Goal: Contribute content

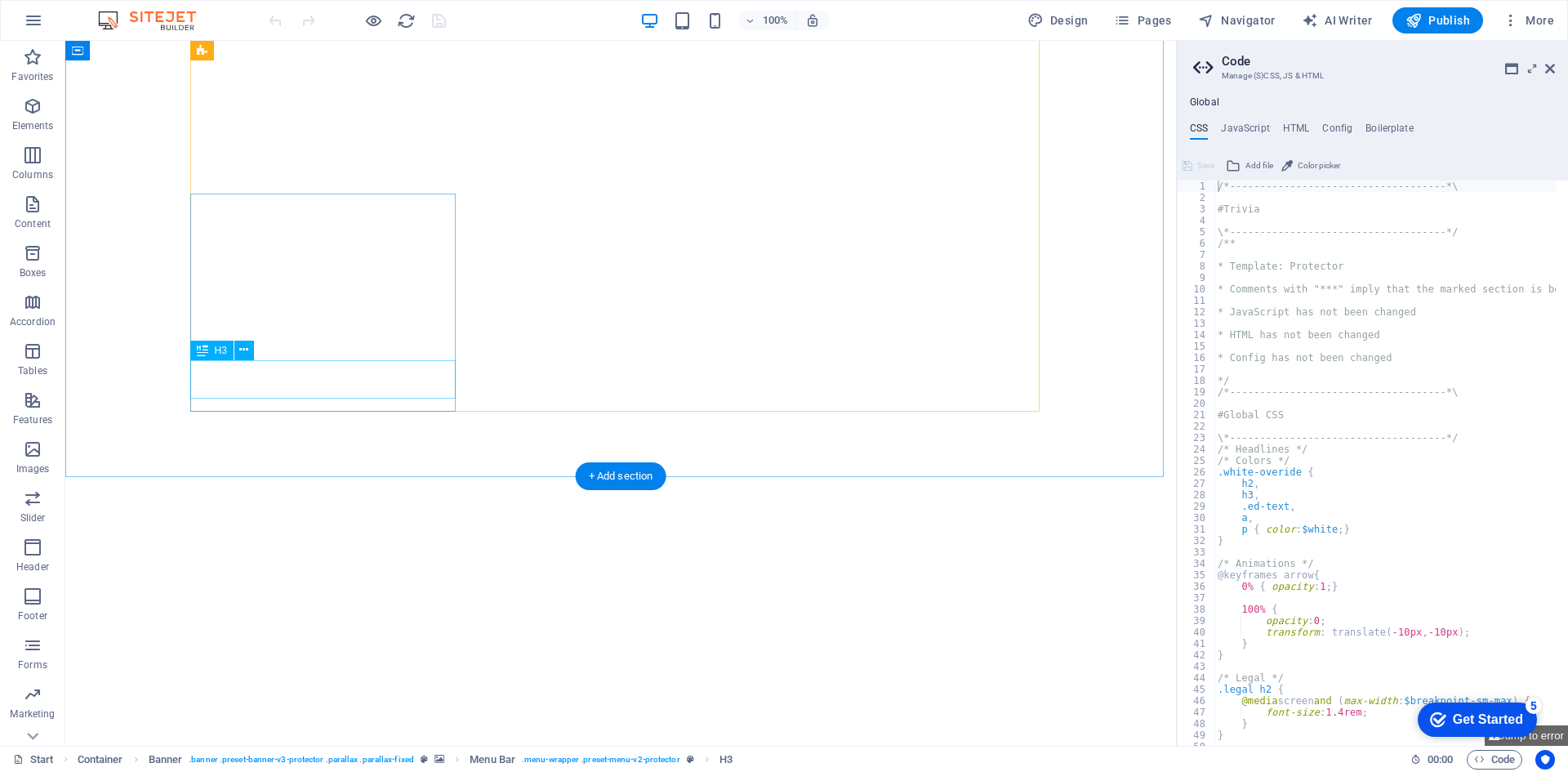
scroll to position [1787, 0]
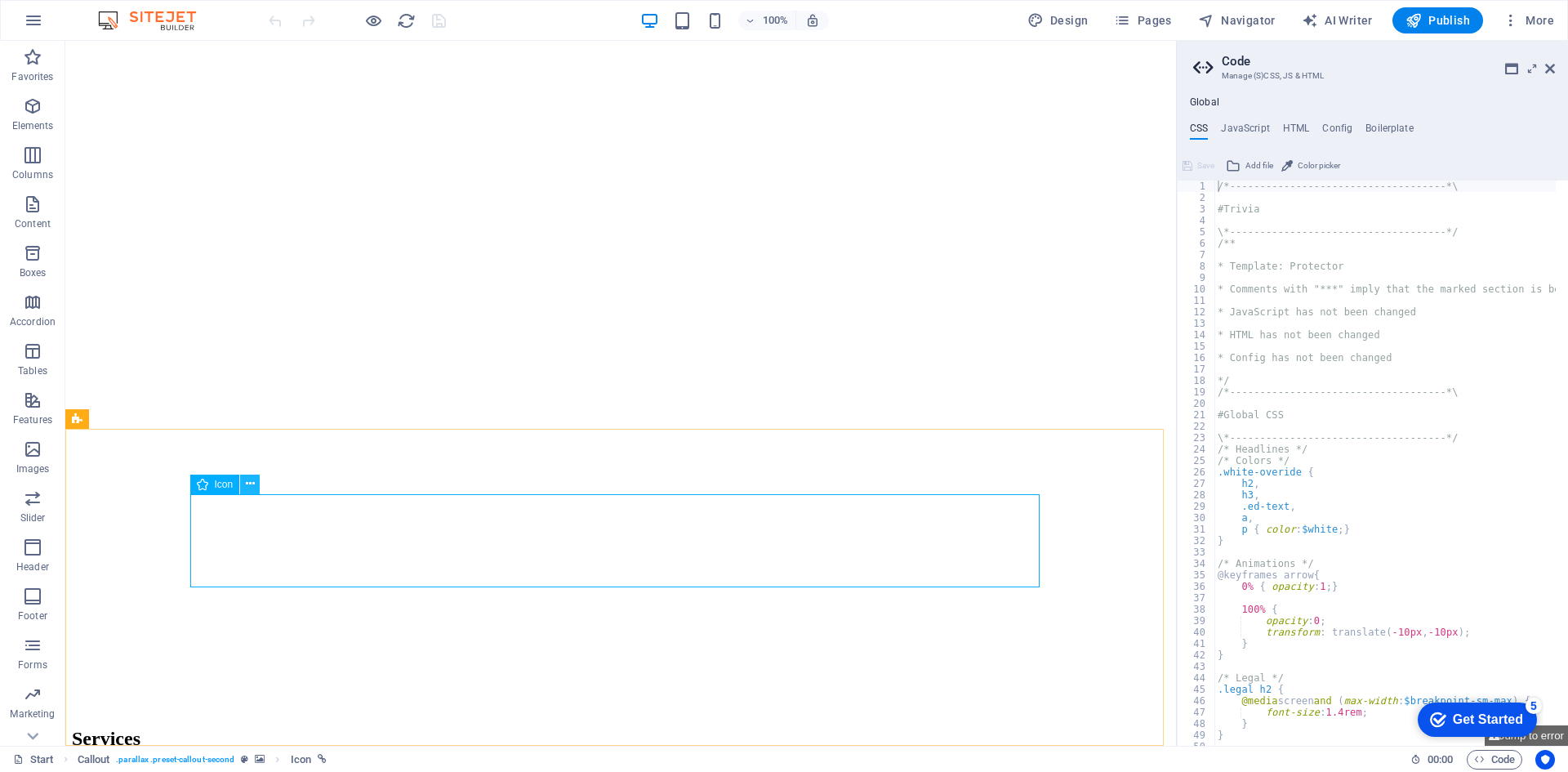
click at [255, 483] on button at bounding box center [249, 485] width 19 height 19
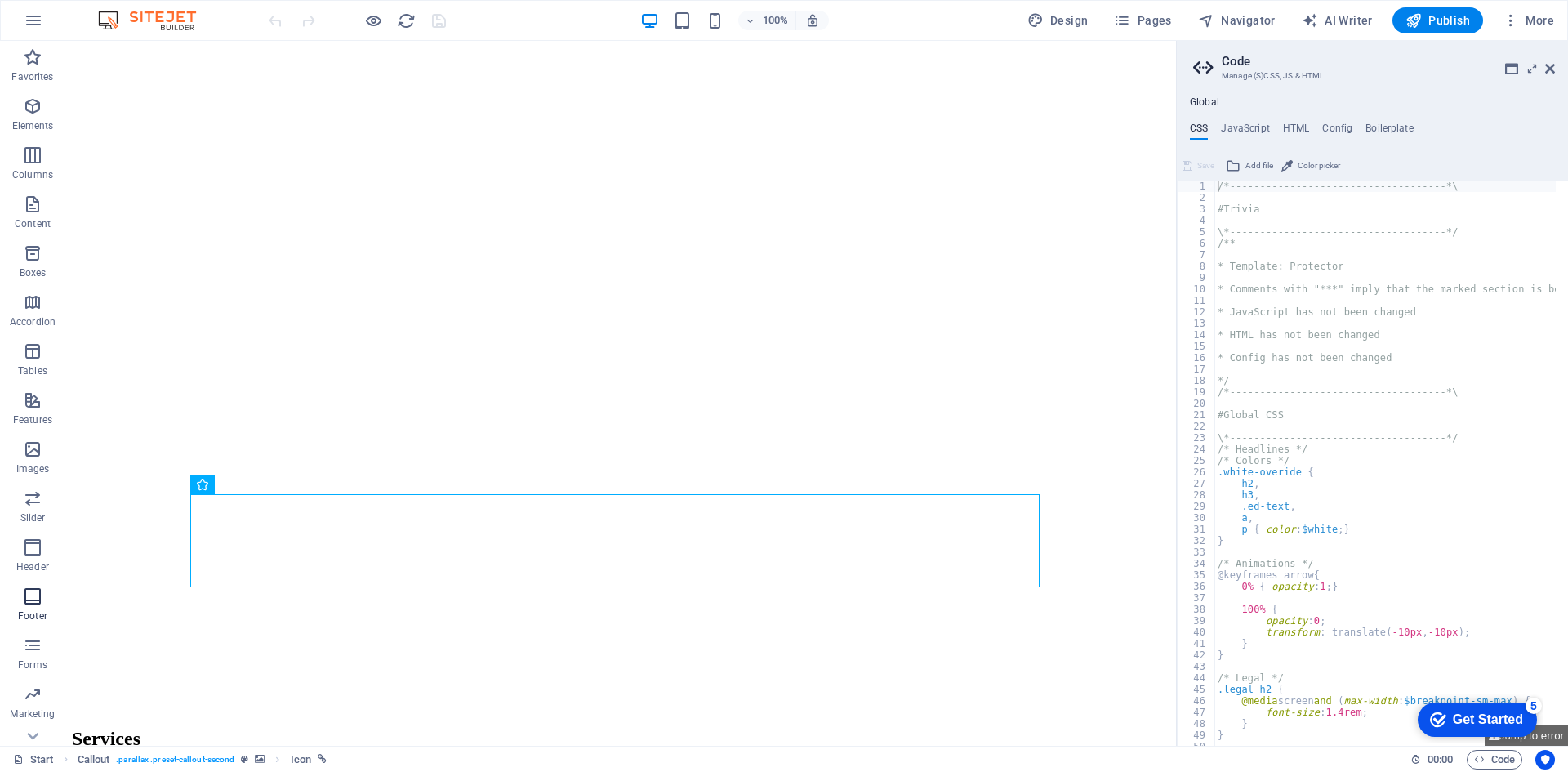
click at [36, 591] on icon "button" at bounding box center [33, 596] width 19 height 19
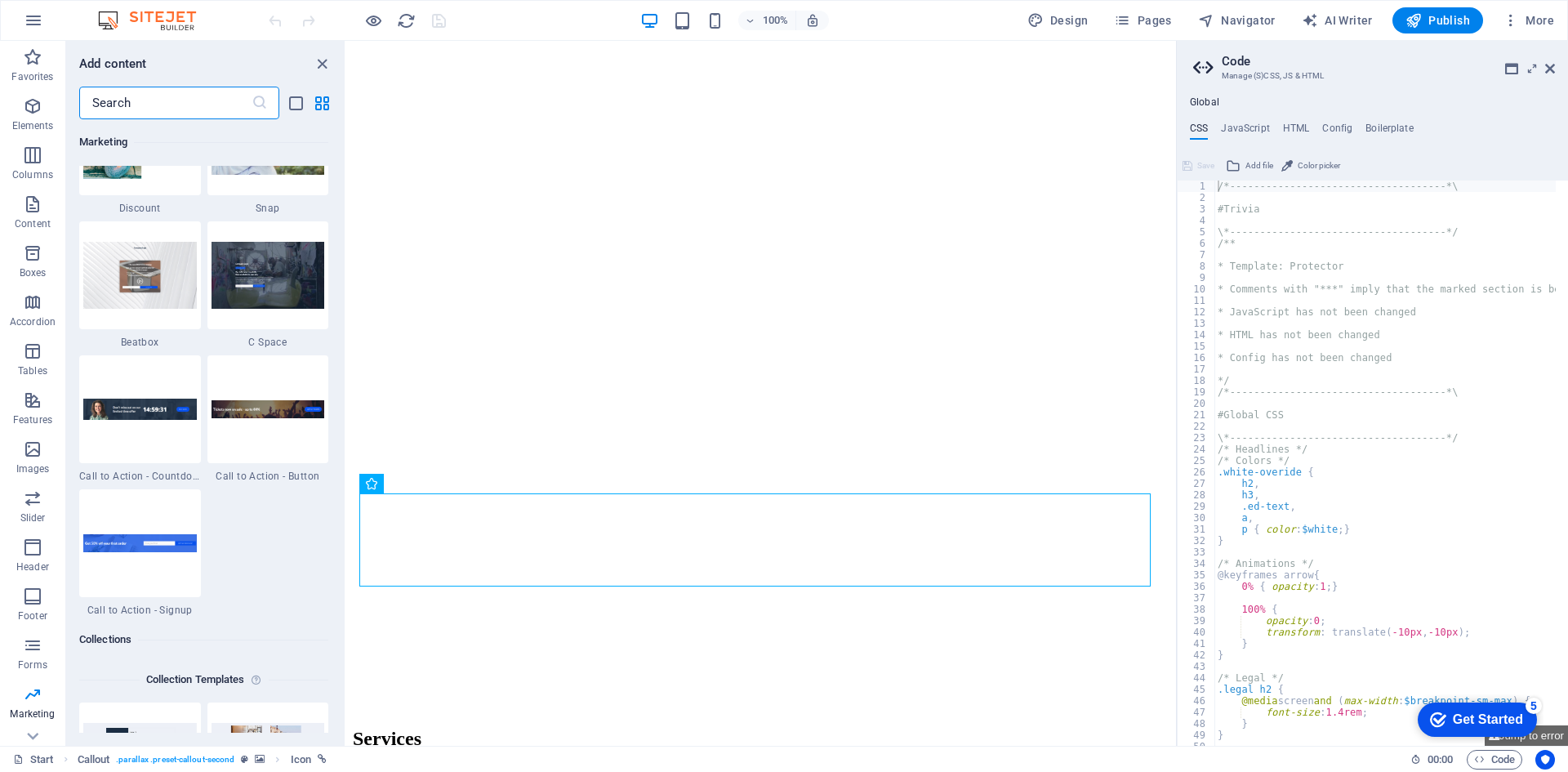
scroll to position [14464, 0]
click at [32, 451] on icon "button" at bounding box center [33, 449] width 19 height 19
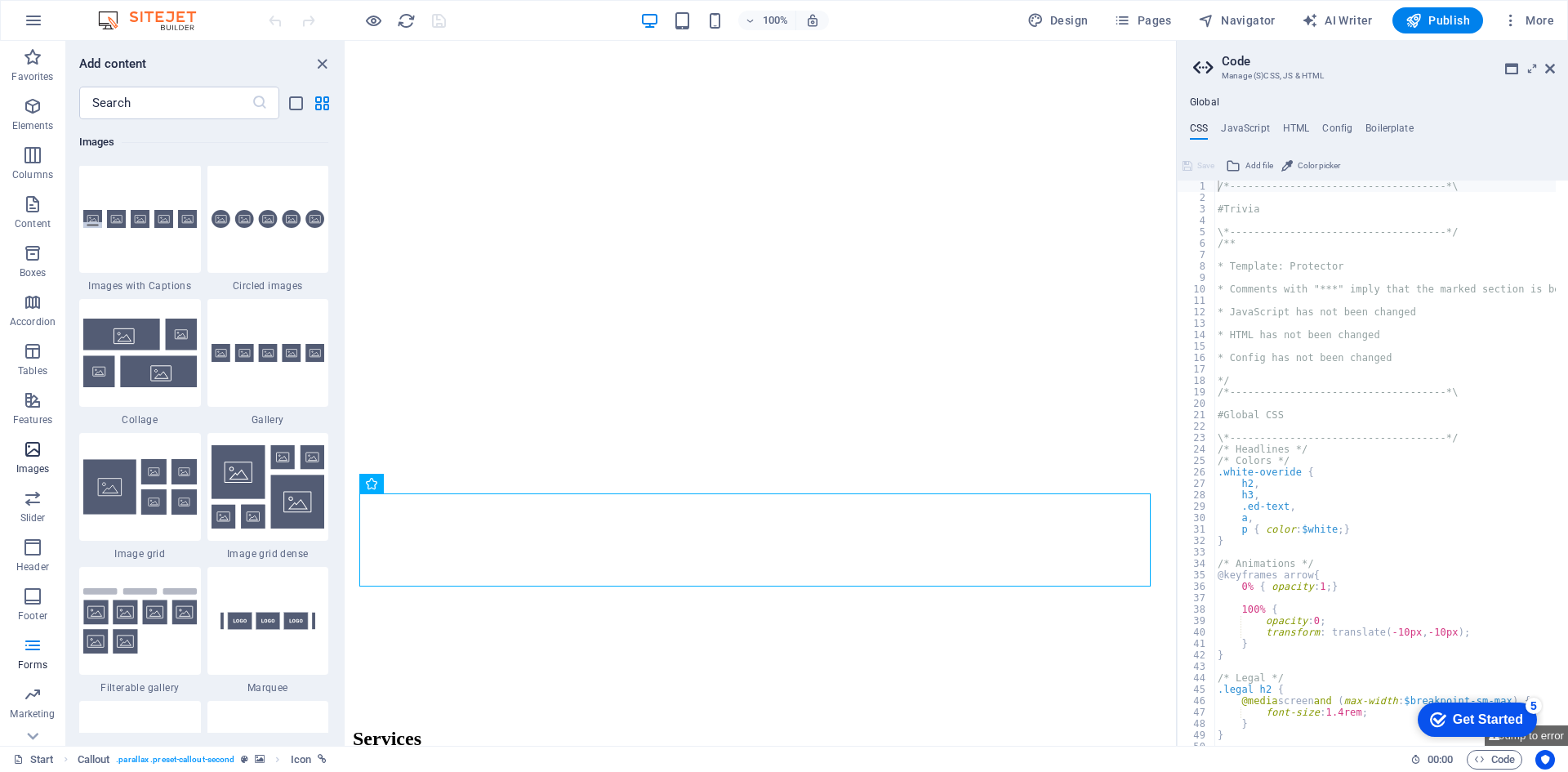
scroll to position [8287, 0]
click at [261, 246] on div at bounding box center [268, 220] width 122 height 108
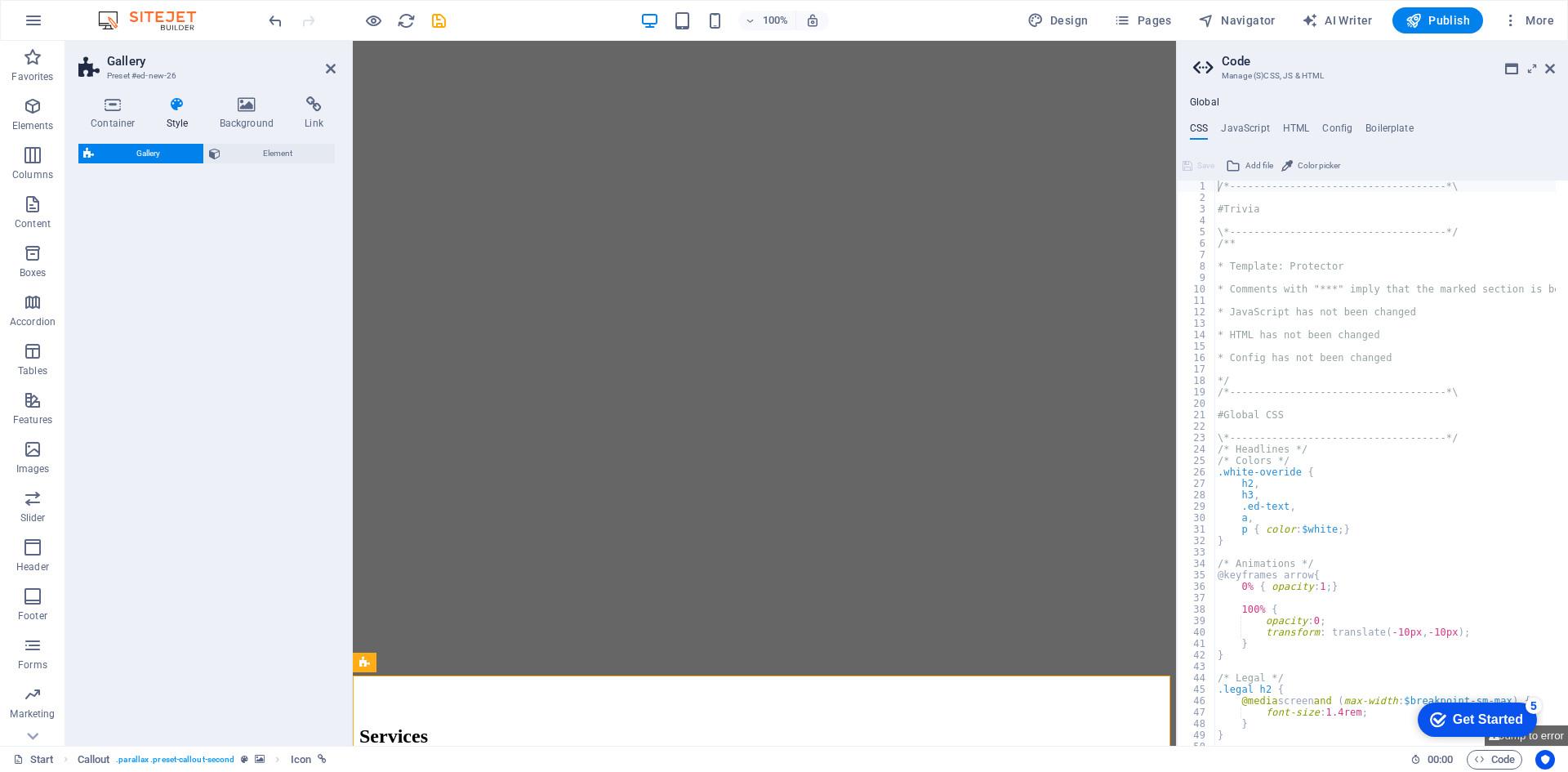
select select "rem"
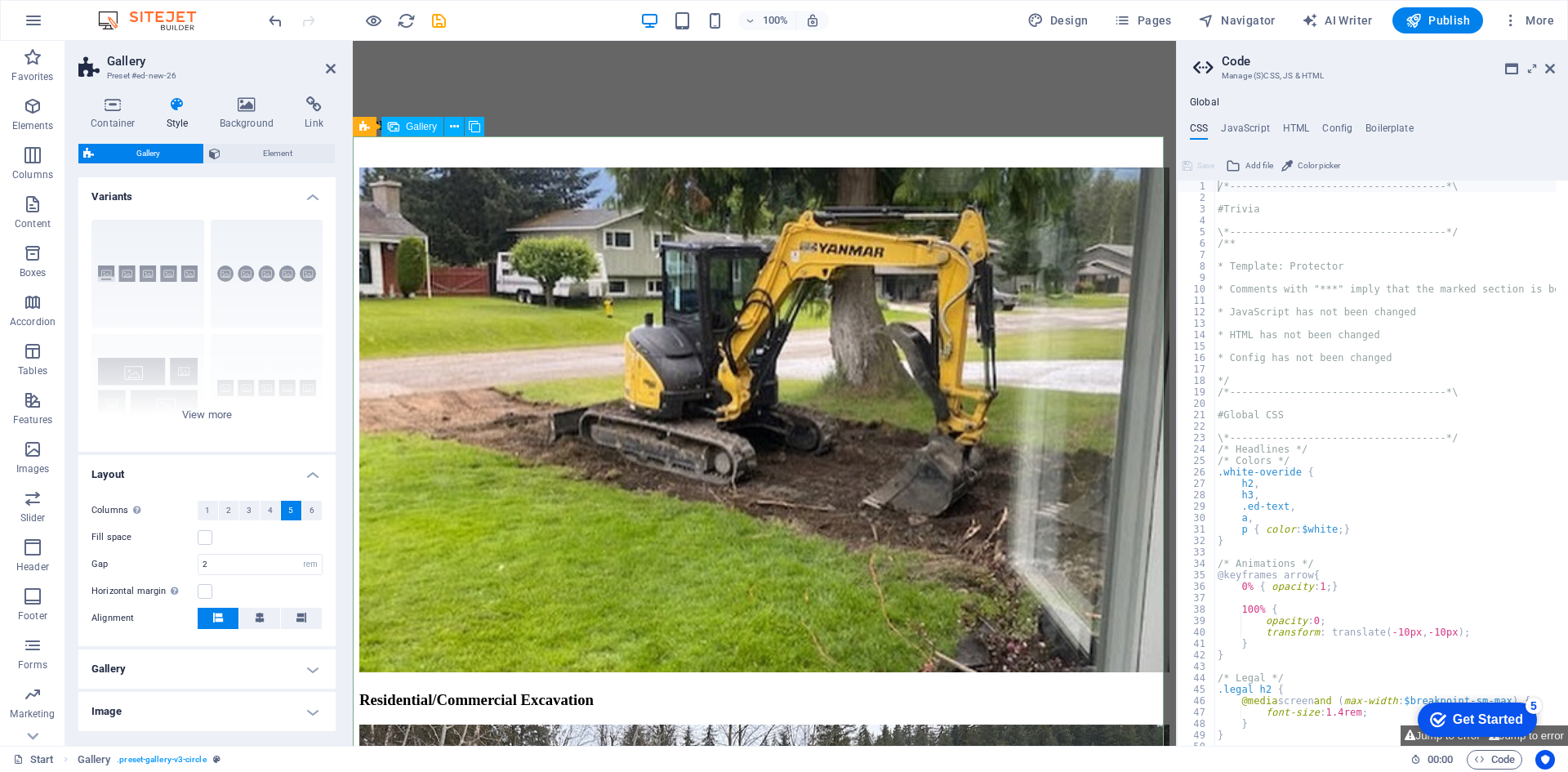
scroll to position [2376, 0]
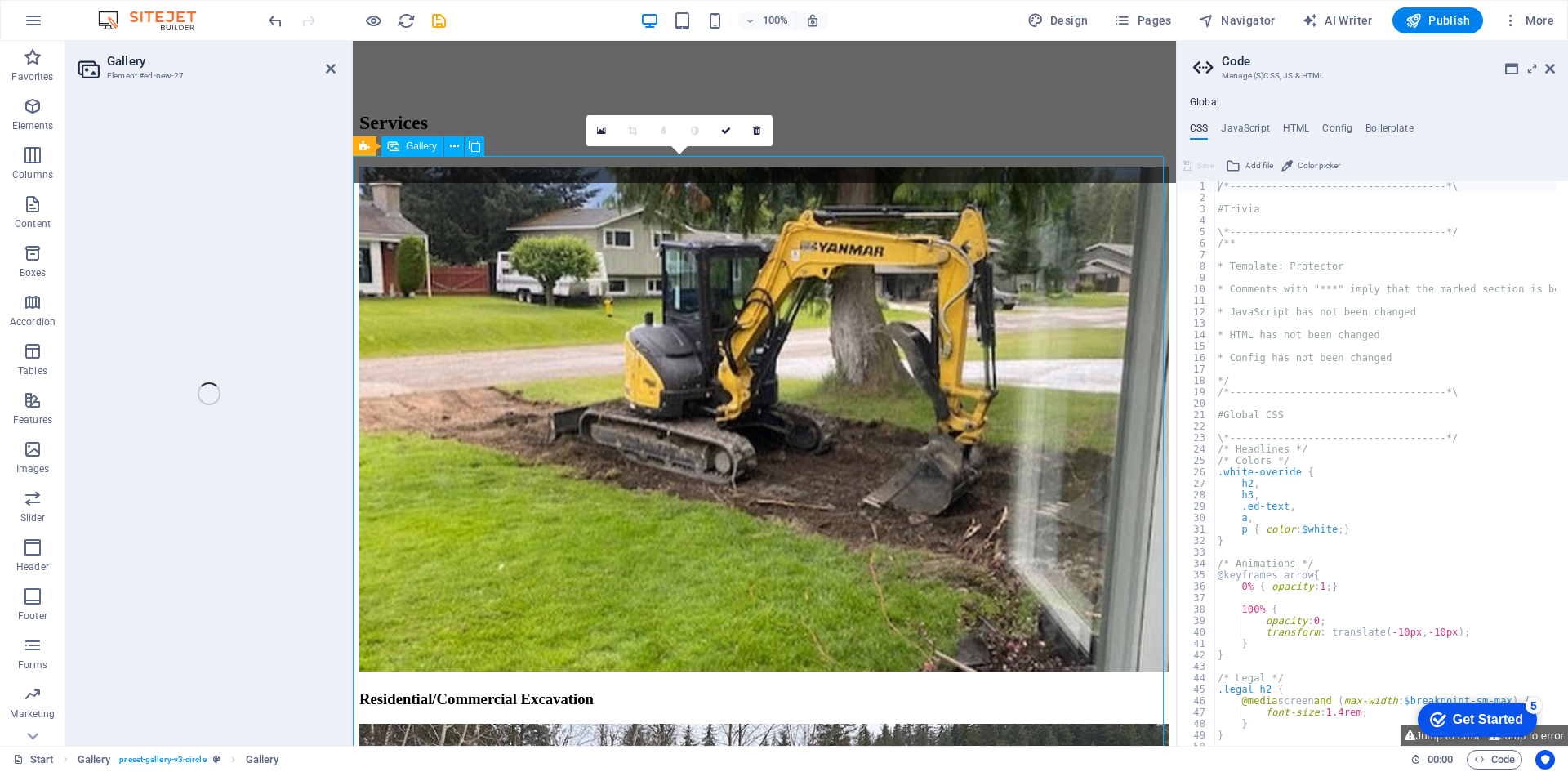
select select "4"
select select "px"
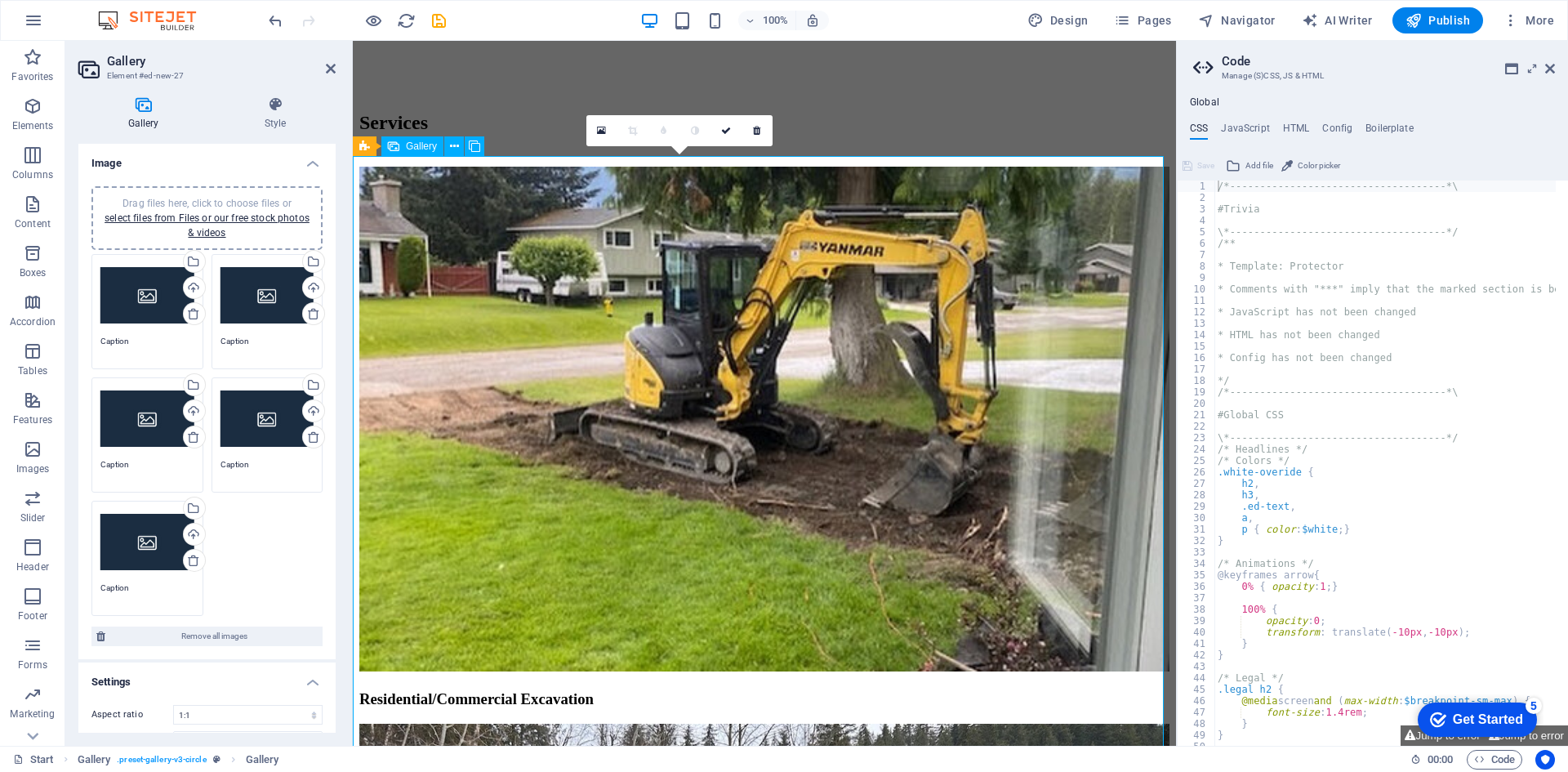
scroll to position [2350, 0]
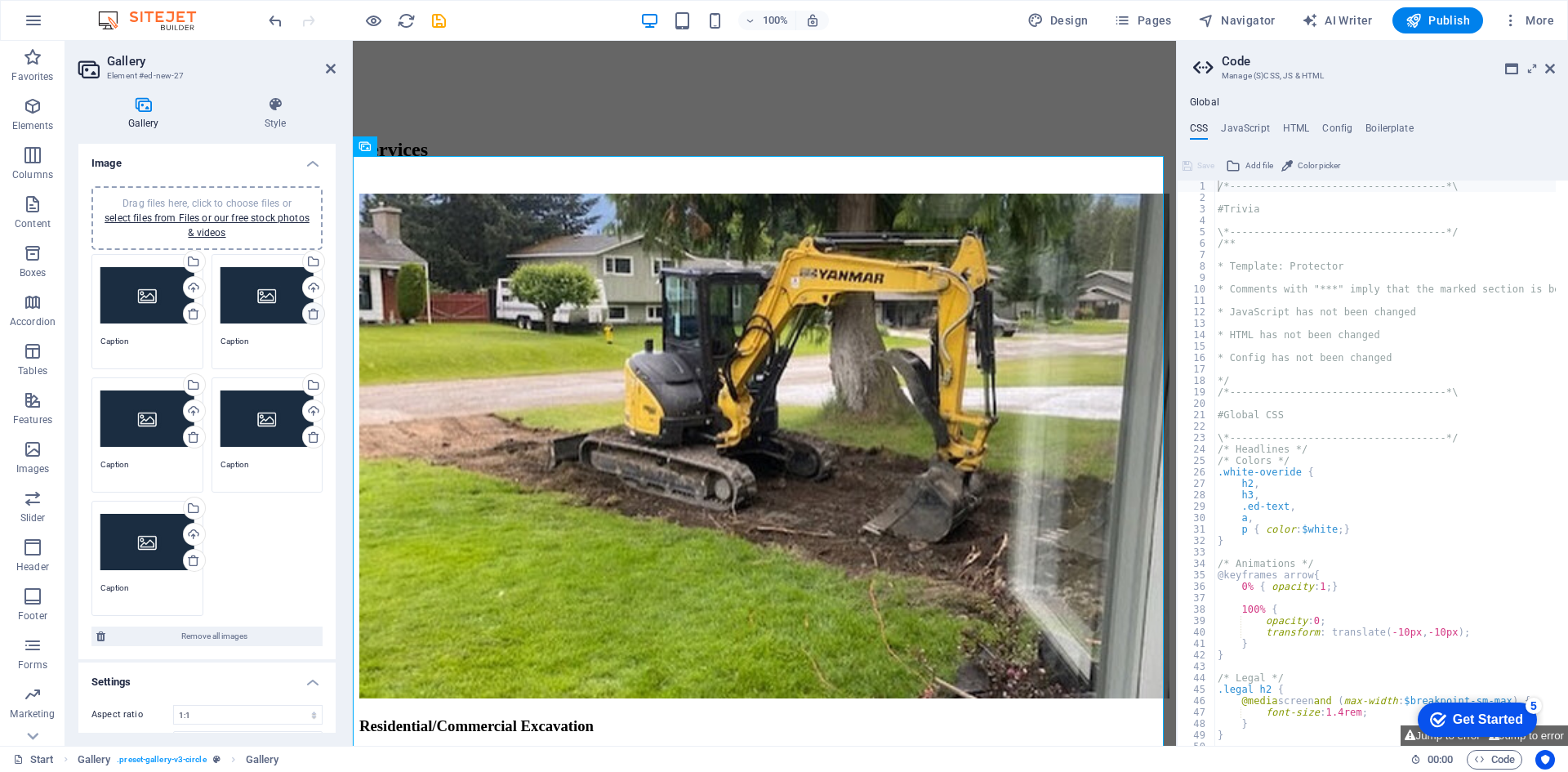
click at [311, 314] on icon at bounding box center [314, 314] width 13 height 13
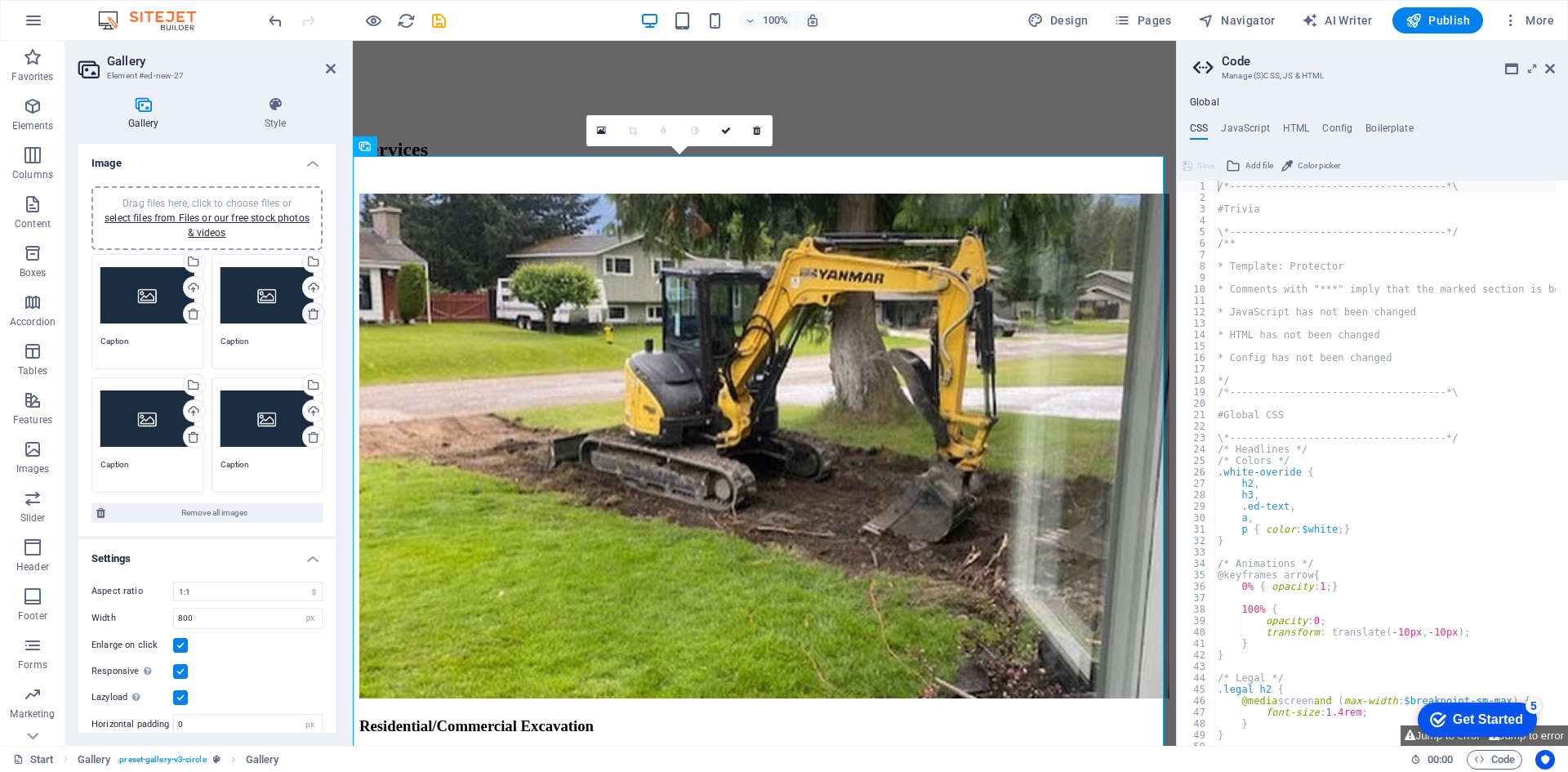
click at [311, 314] on icon at bounding box center [314, 314] width 13 height 13
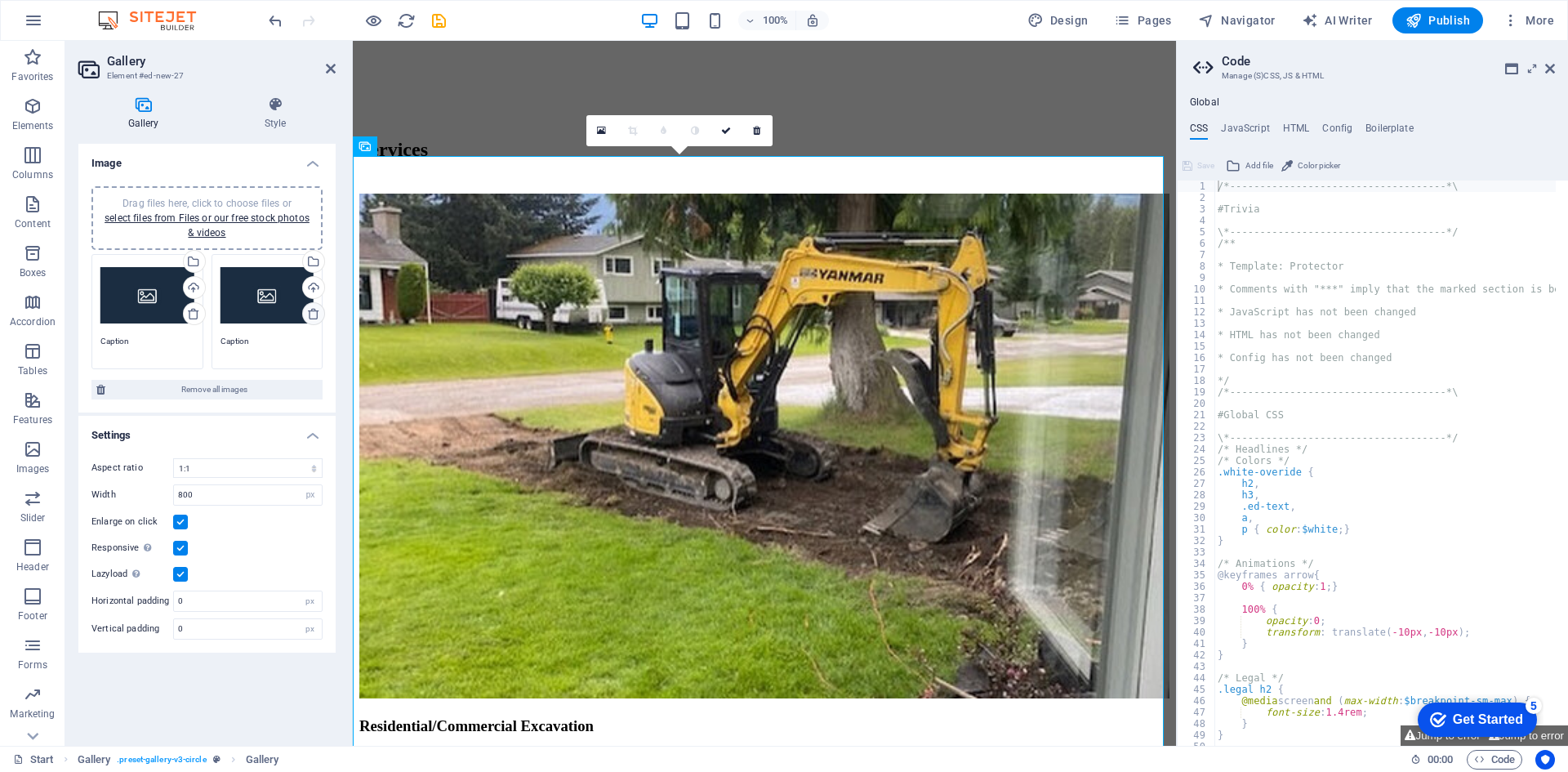
click at [311, 314] on icon at bounding box center [314, 314] width 13 height 13
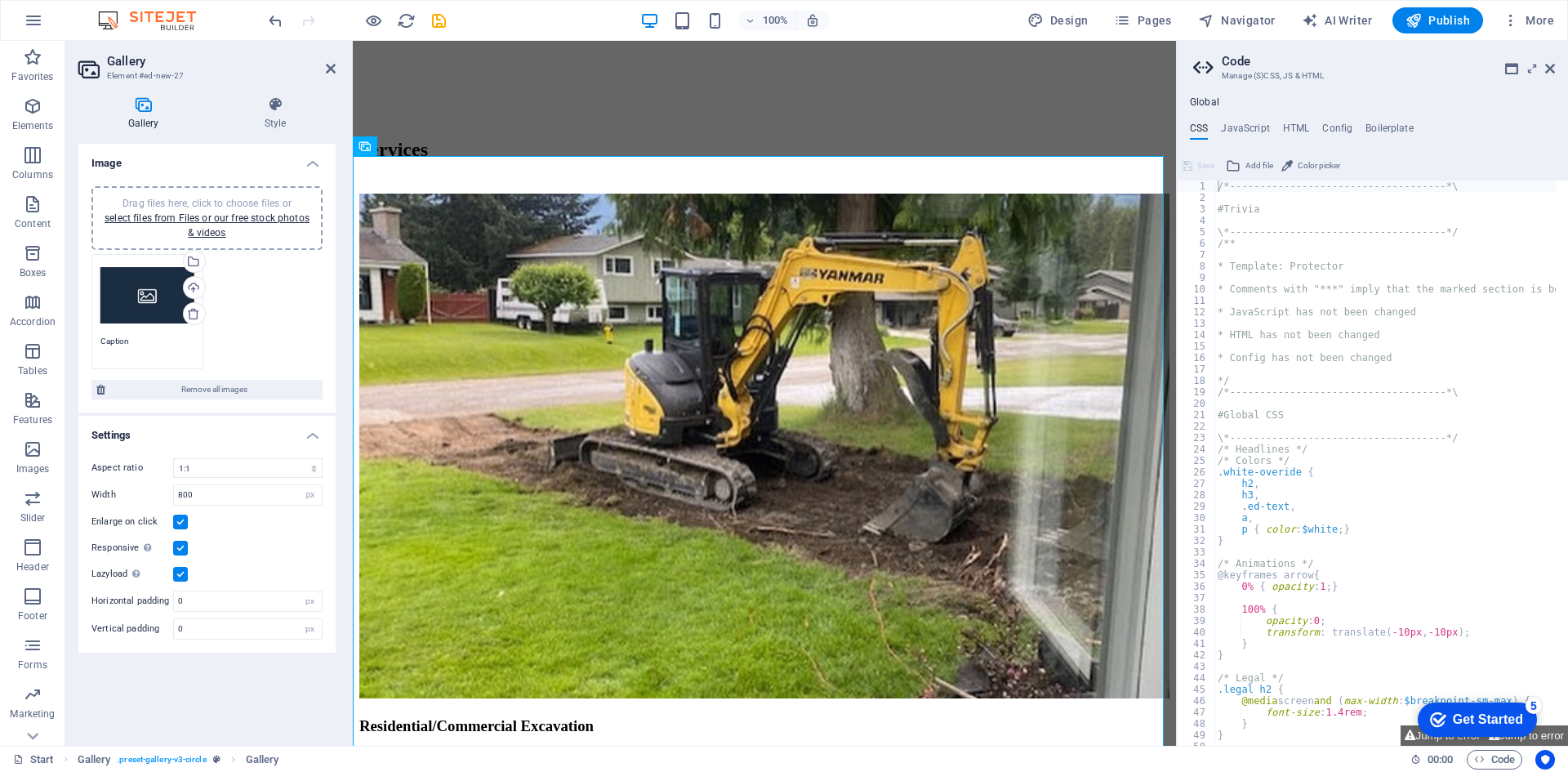
click at [141, 297] on div "Drag files here, click to choose files or select files from Files or our free s…" at bounding box center [148, 296] width 94 height 65
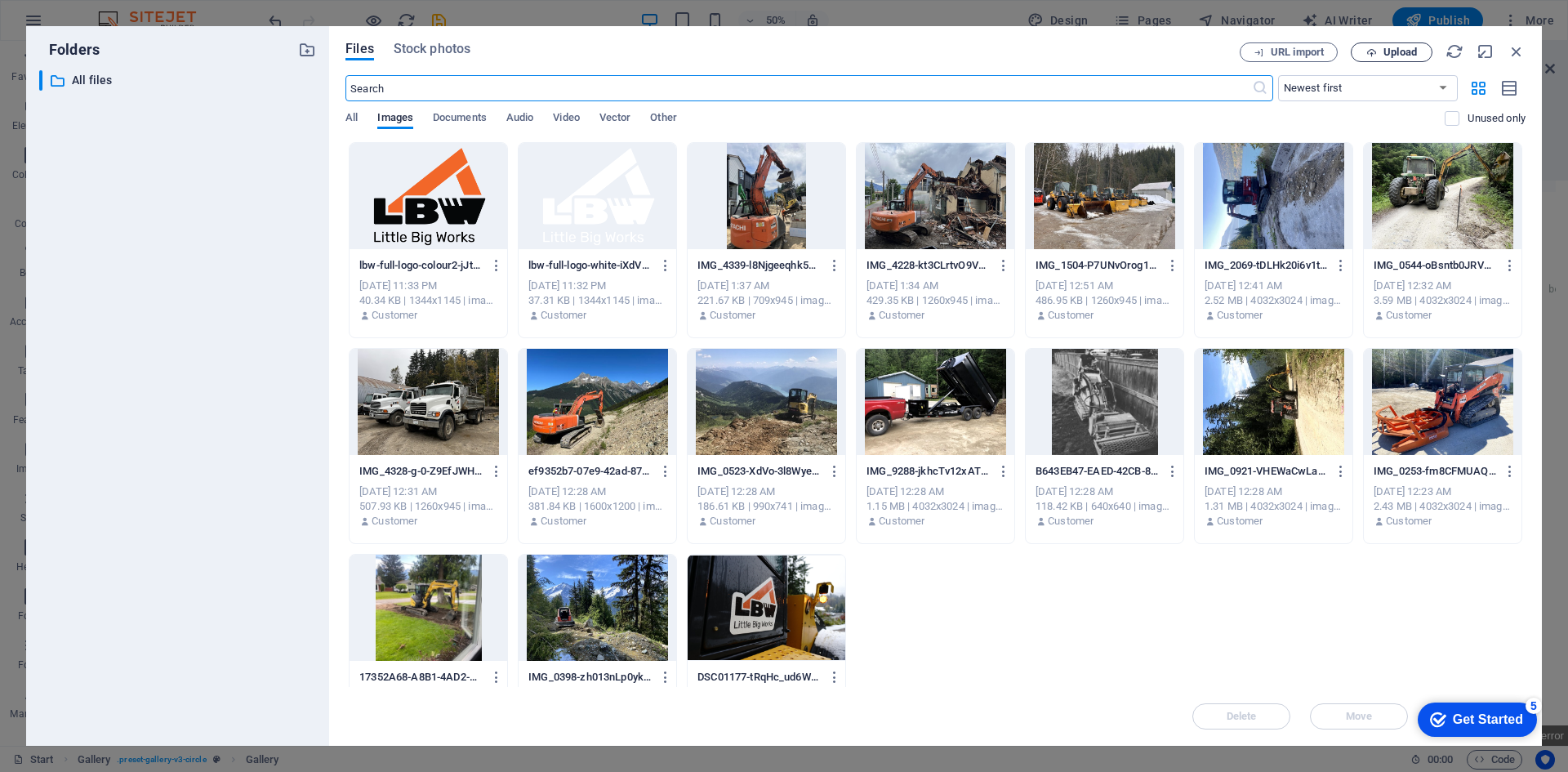
click at [1395, 51] on span "Upload" at bounding box center [1400, 52] width 34 height 10
click at [357, 118] on span "All" at bounding box center [351, 119] width 12 height 23
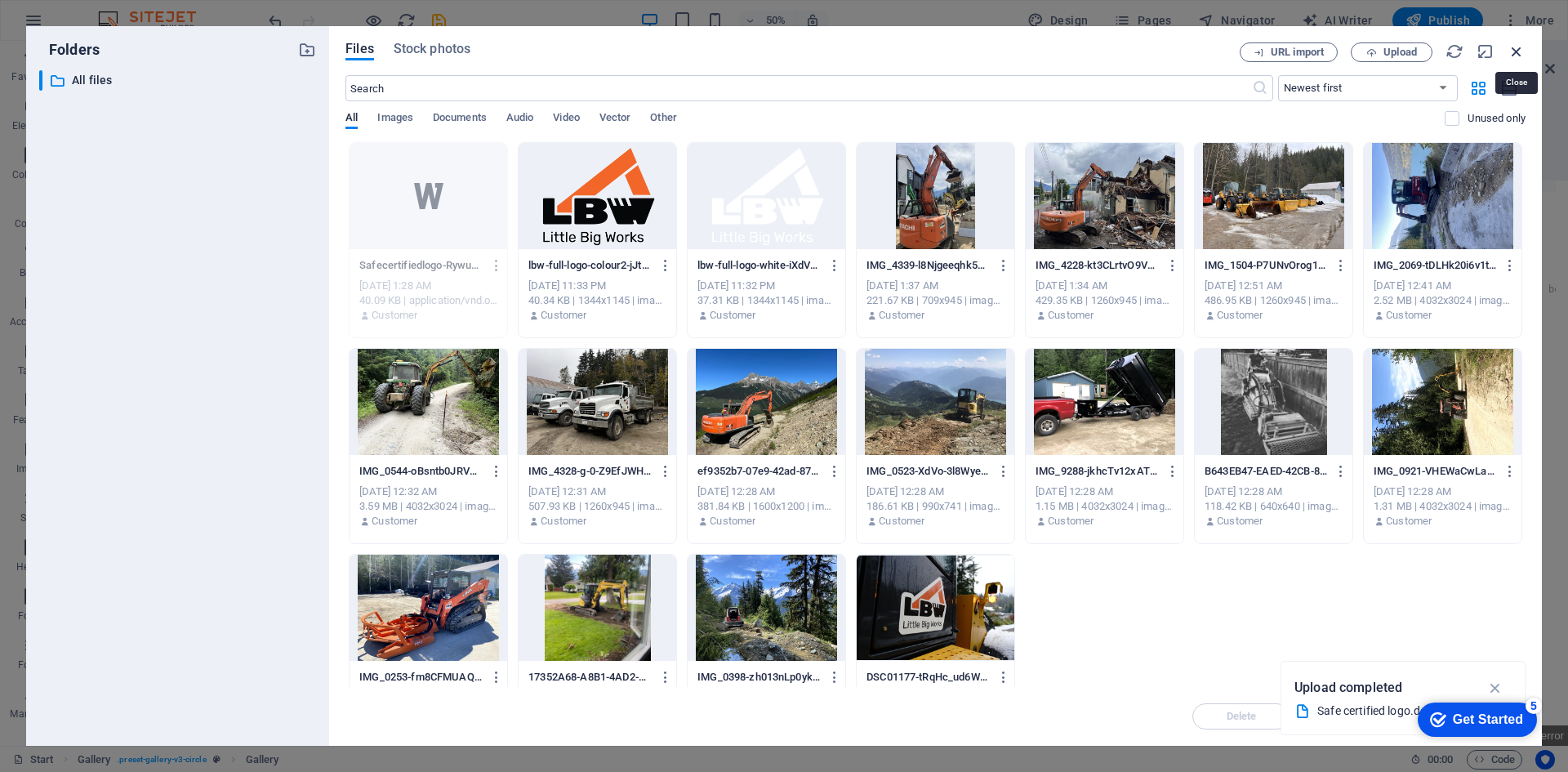
click at [1515, 52] on icon "button" at bounding box center [1516, 51] width 18 height 18
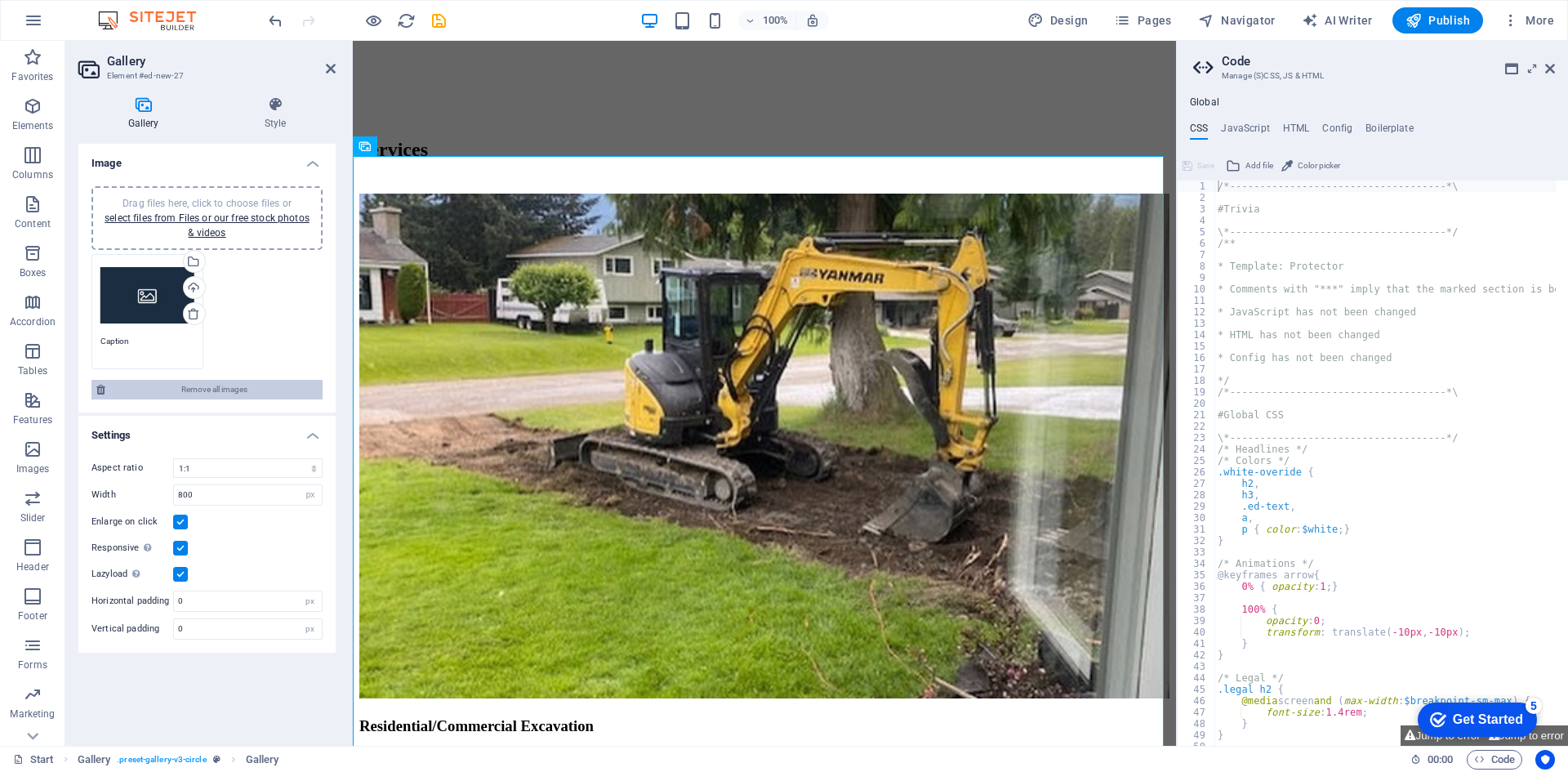
click at [185, 385] on span "Remove all images" at bounding box center [214, 390] width 207 height 19
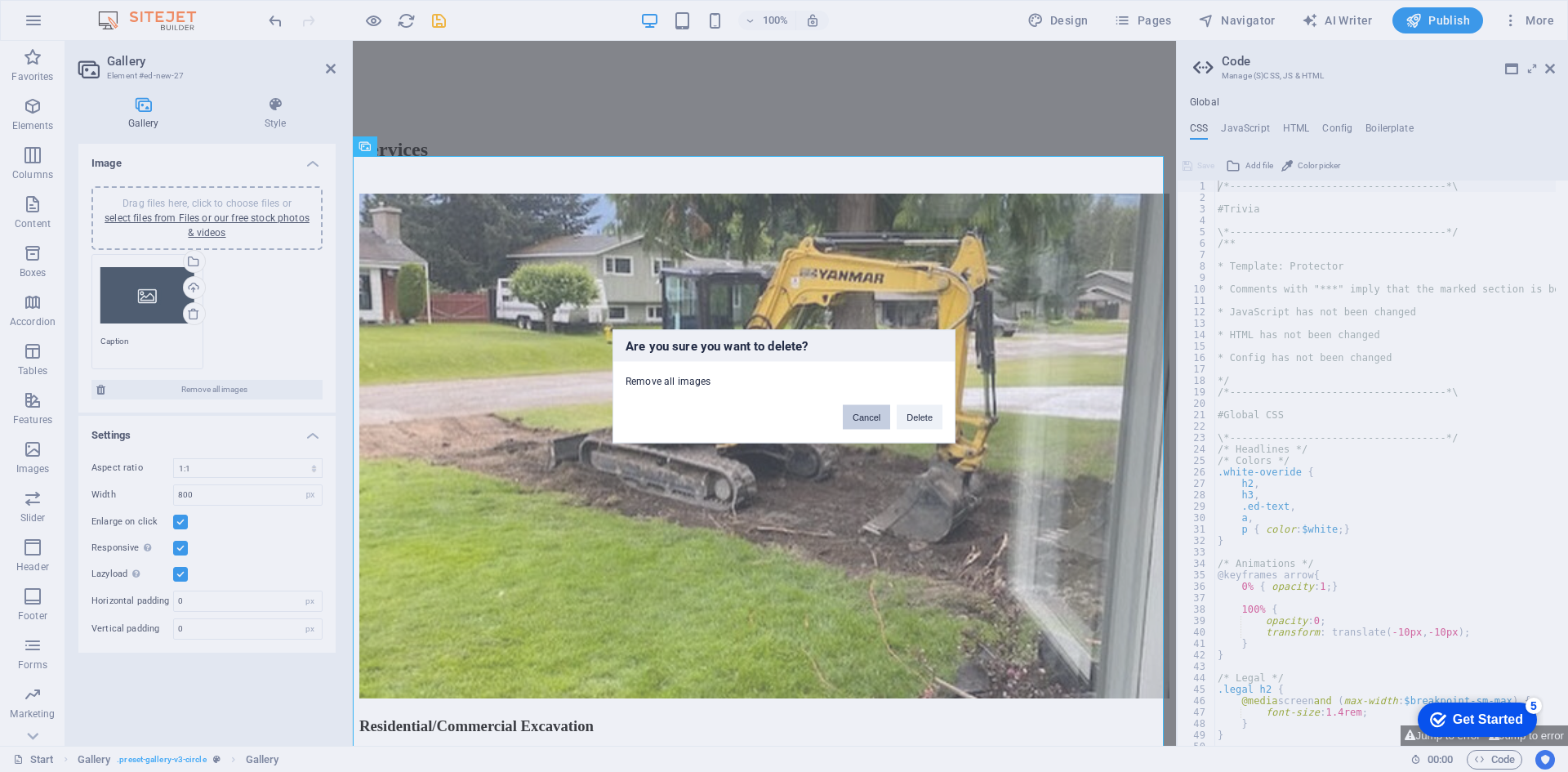
click at [859, 419] on button "Cancel" at bounding box center [866, 417] width 47 height 25
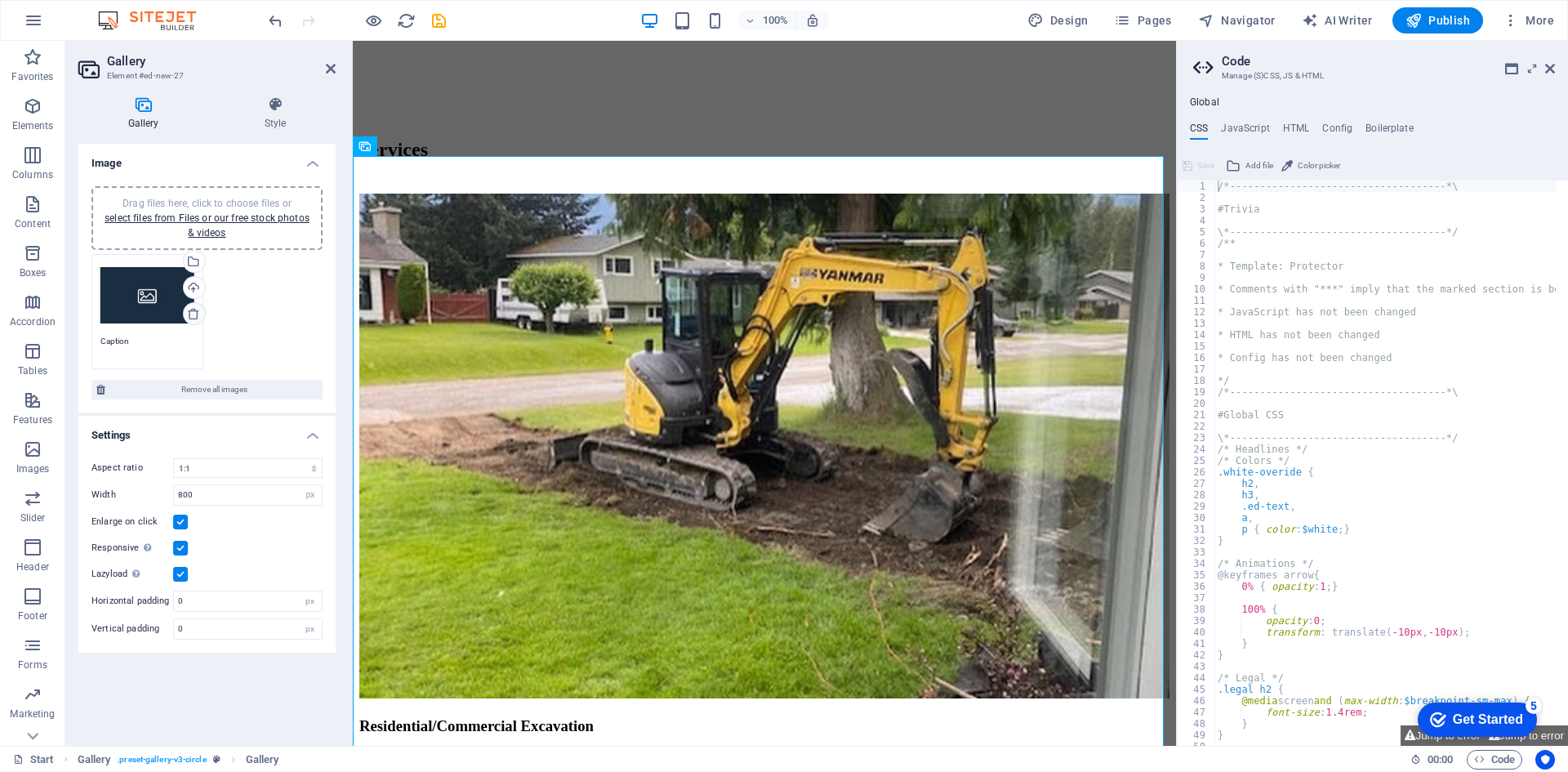
click at [191, 310] on icon at bounding box center [194, 314] width 13 height 13
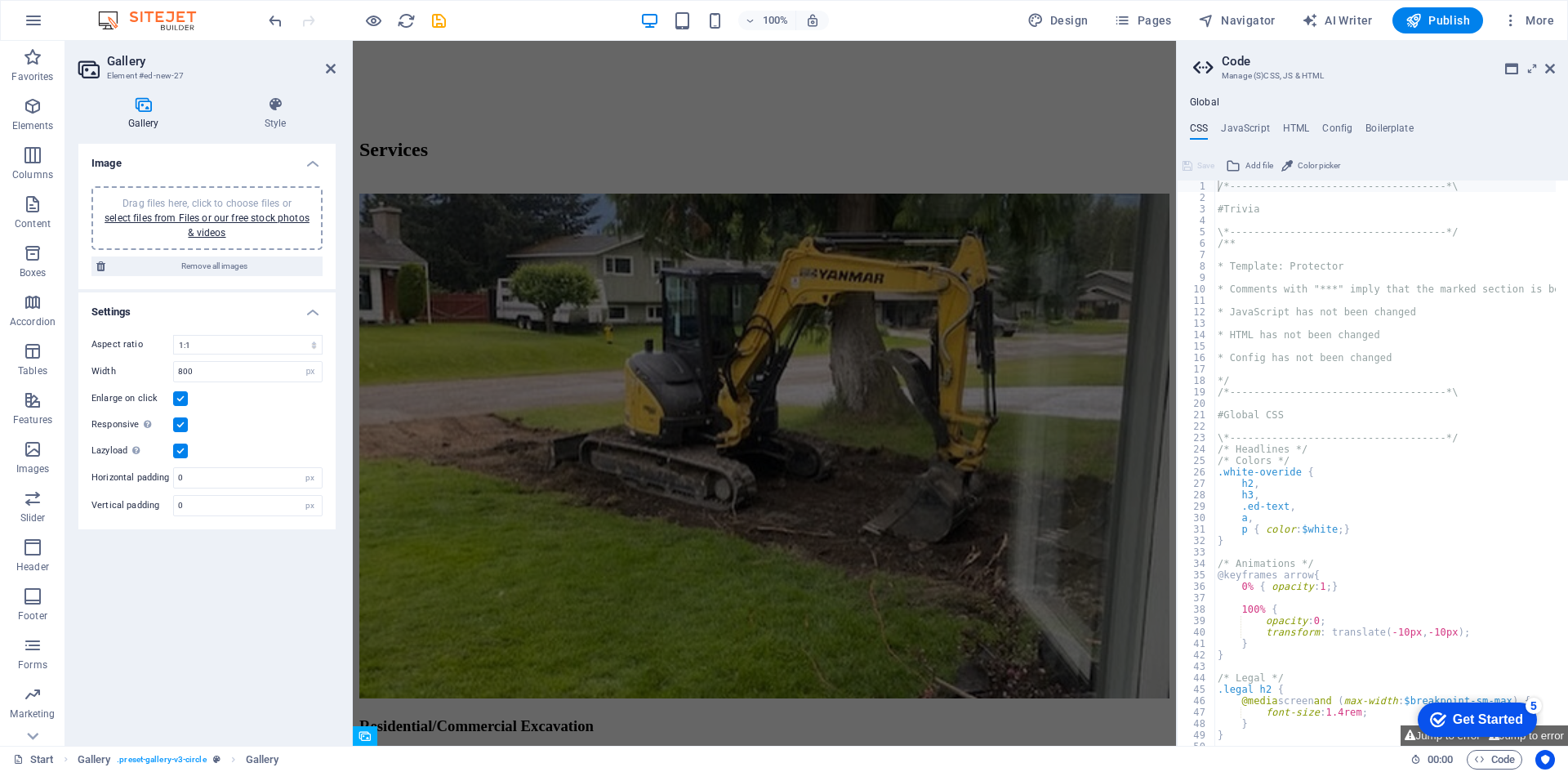
scroll to position [1760, 0]
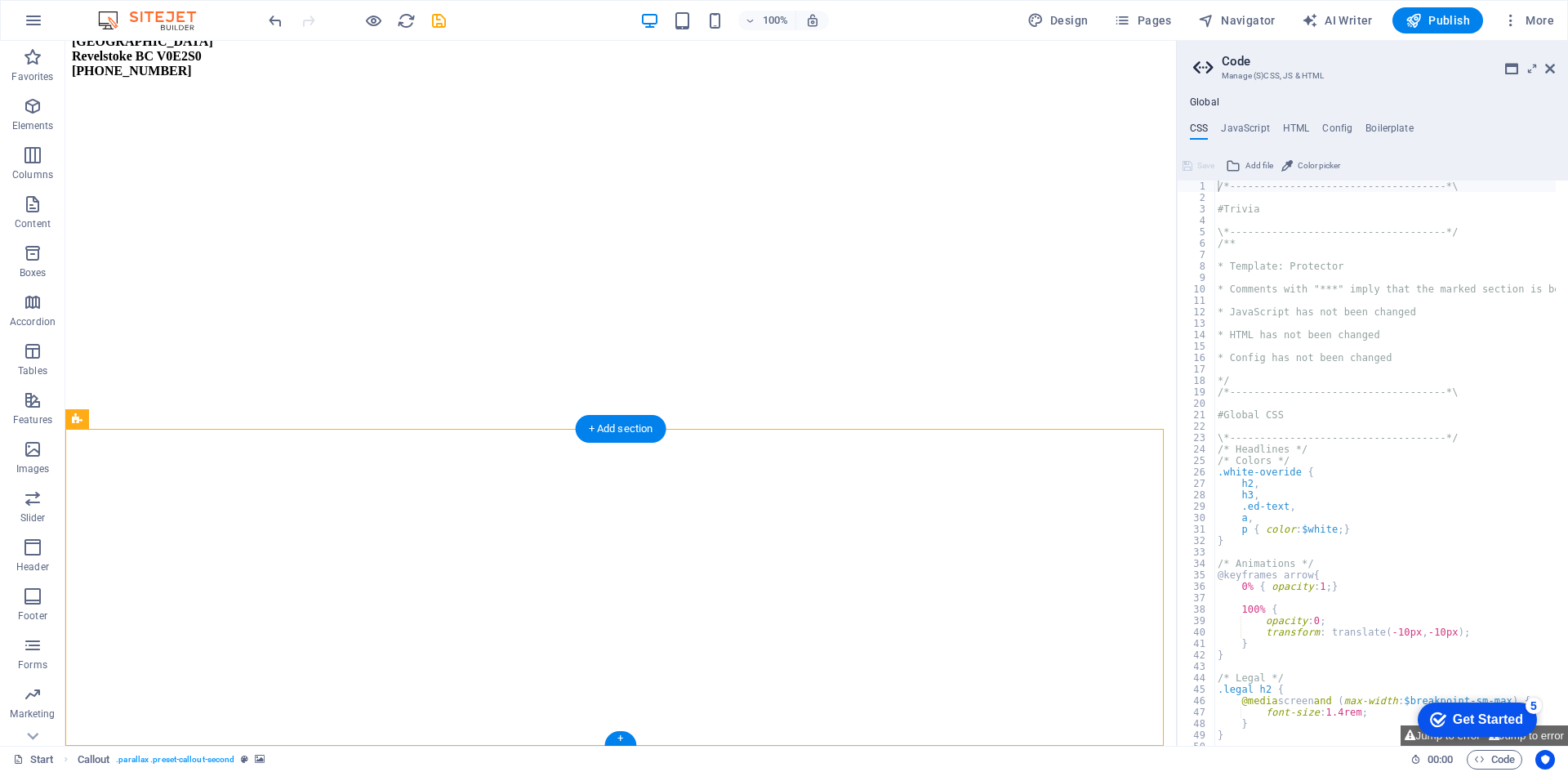
scroll to position [1787, 0]
click at [1554, 71] on icon at bounding box center [1550, 69] width 10 height 13
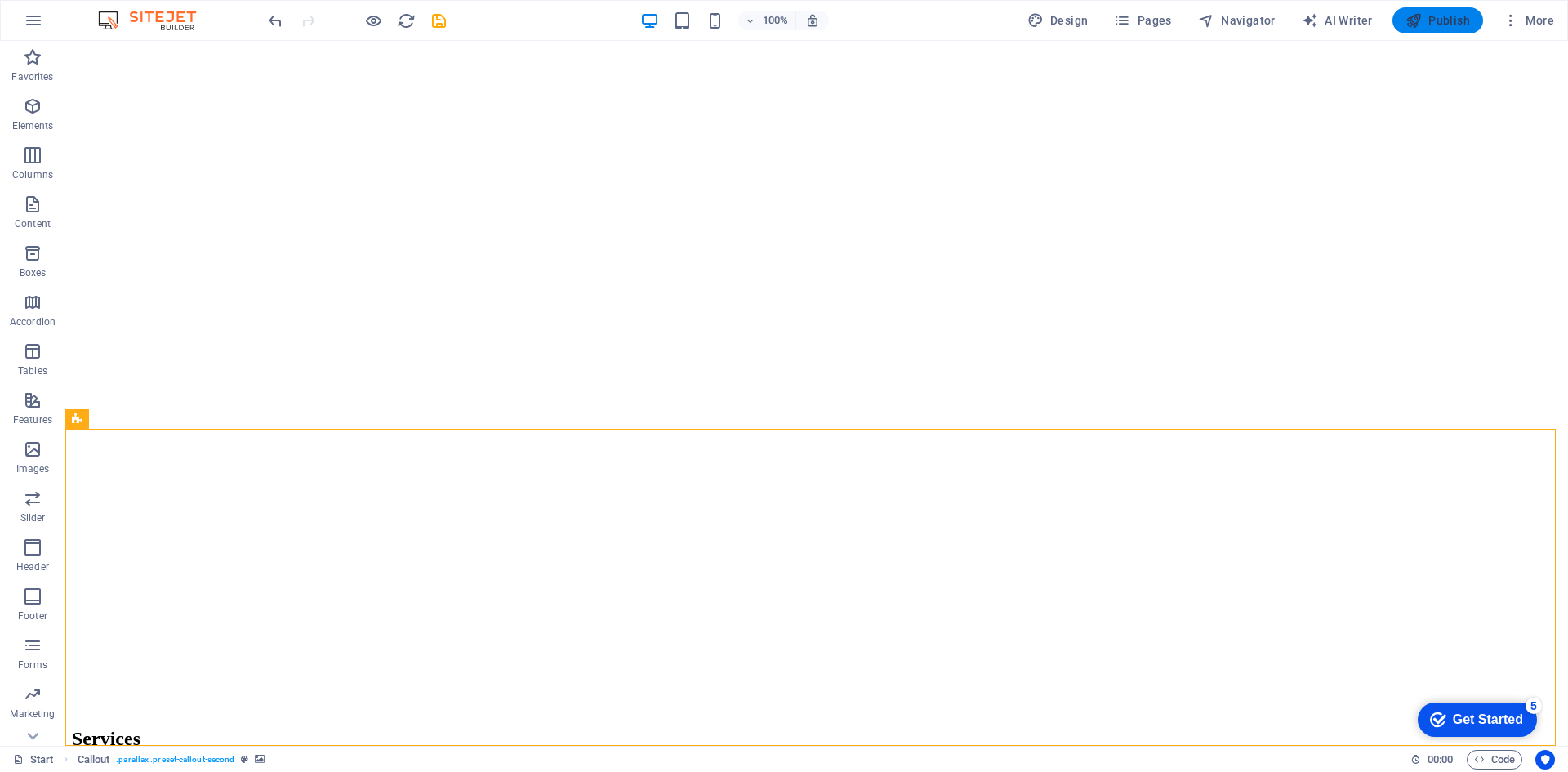
click at [1421, 21] on icon "button" at bounding box center [1414, 20] width 16 height 16
